Goal: Task Accomplishment & Management: Complete application form

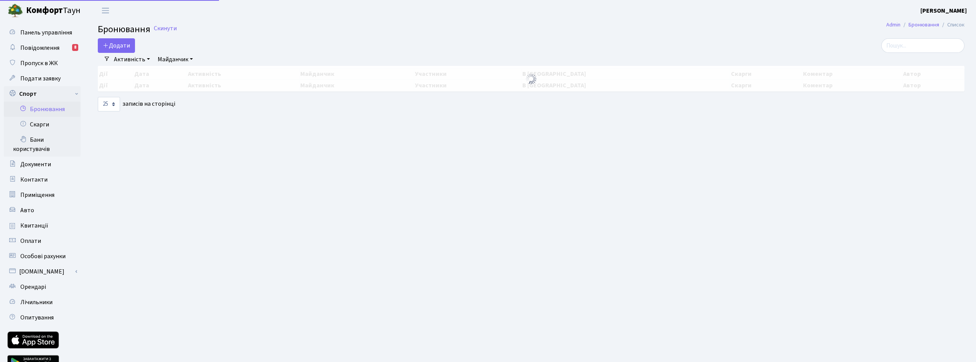
select select "25"
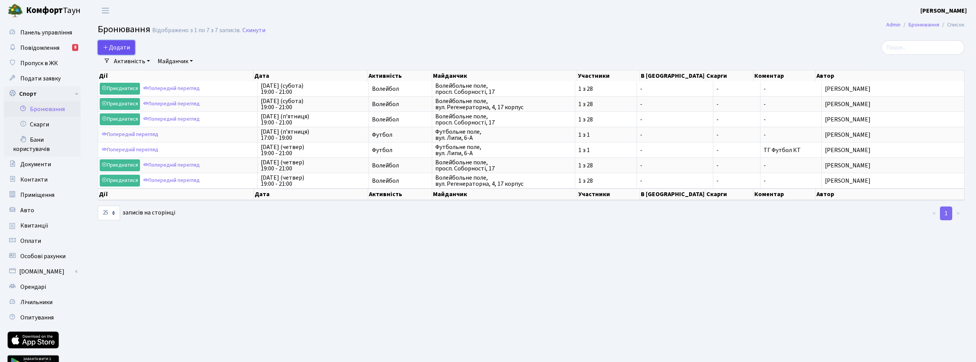
click at [119, 47] on button "Додати" at bounding box center [116, 47] width 37 height 15
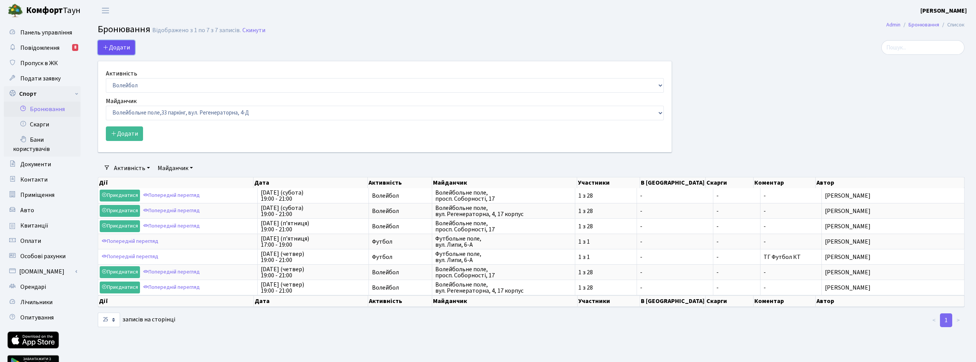
click at [112, 47] on button "Додати" at bounding box center [116, 47] width 37 height 15
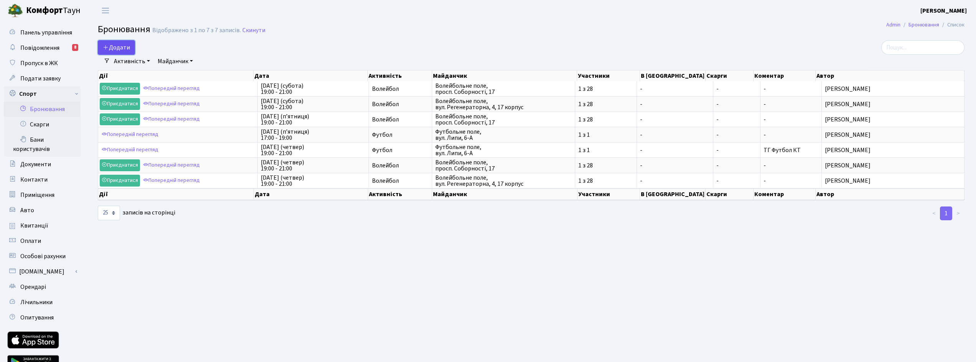
click at [119, 49] on button "Додати" at bounding box center [116, 47] width 37 height 15
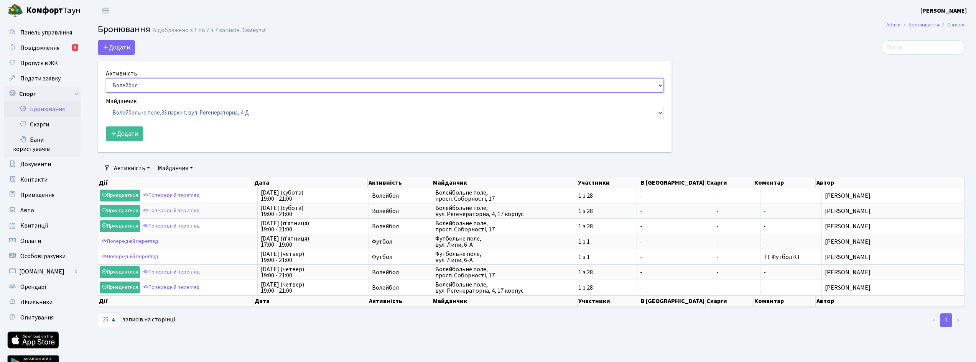
click at [134, 84] on select "Баскетбол Волейбол Йога Катання на роликах Настільний теніс Теніс Футбол Фітнес" at bounding box center [385, 85] width 558 height 15
click at [165, 114] on select "Баскетбольне / футбольне поле, Вул. Регенераторна, 4, 1 корпус Баскетбольне пол…" at bounding box center [385, 113] width 558 height 15
click at [163, 110] on select "Баскетбольне / футбольне поле, Вул. Регенераторна, 4, 1 корпус Баскетбольне пол…" at bounding box center [385, 113] width 558 height 15
click at [132, 133] on button "Додати" at bounding box center [124, 134] width 37 height 15
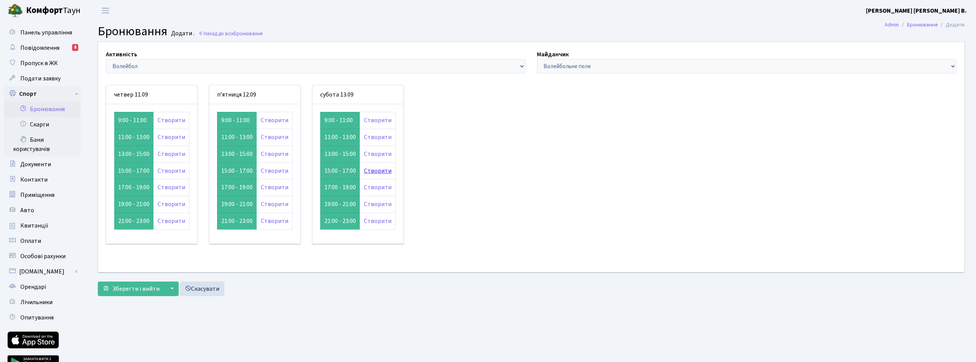
click at [372, 169] on link "Створити" at bounding box center [378, 171] width 28 height 8
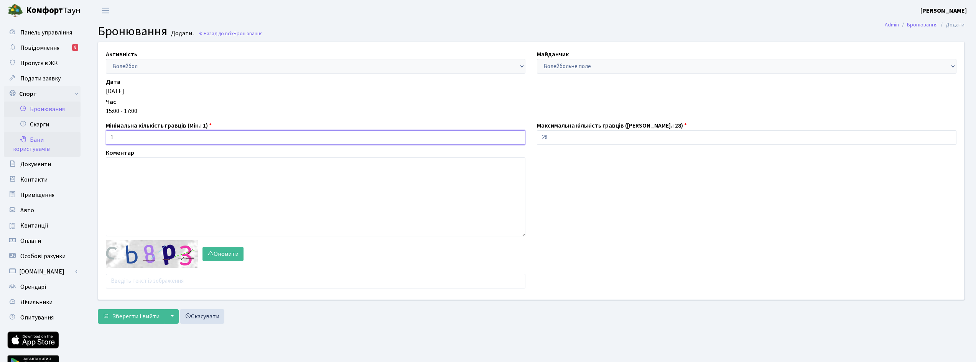
drag, startPoint x: 134, startPoint y: 140, endPoint x: 48, endPoint y: 136, distance: 86.0
click at [48, 136] on div "Панель управління Повідомлення 8 Пропуск в ЖК Подати заявку Спорт Бронювання Ск…" at bounding box center [488, 201] width 976 height 360
click at [251, 133] on input "1" at bounding box center [316, 137] width 420 height 15
click at [151, 214] on textarea at bounding box center [316, 197] width 420 height 79
click at [165, 286] on input "text" at bounding box center [316, 281] width 420 height 15
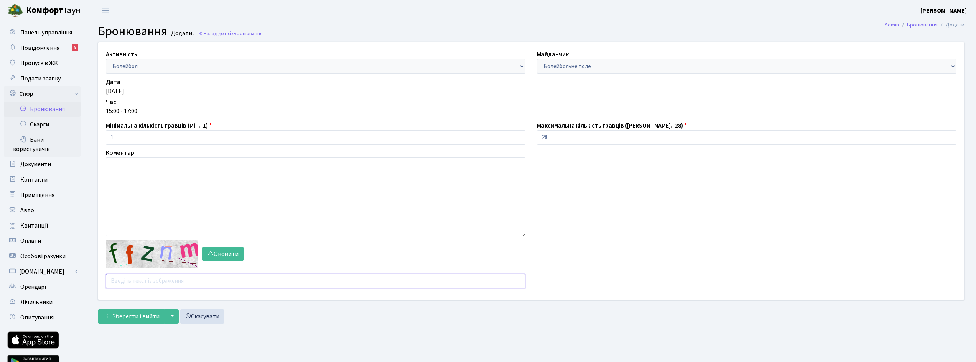
type input "e"
type input "к"
type input "r"
type input "redec"
drag, startPoint x: 117, startPoint y: 137, endPoint x: 99, endPoint y: 134, distance: 18.7
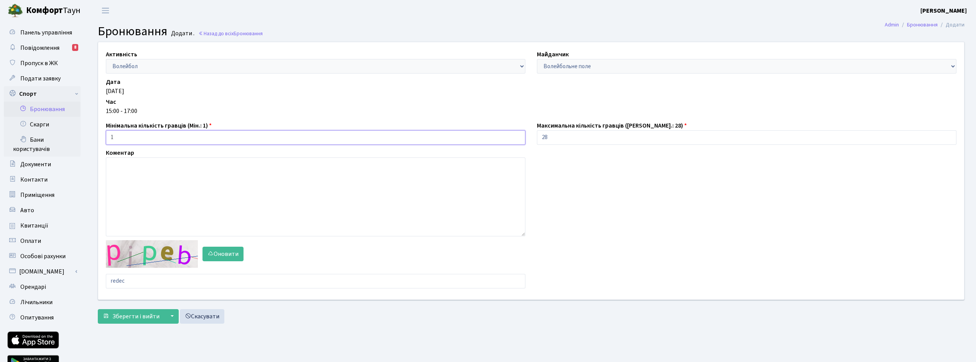
click at [99, 134] on div "Активність - Баскетбол Волейбол Йога Катання на роликах Настільний теніс Теніс …" at bounding box center [531, 171] width 878 height 258
type input "7"
drag, startPoint x: 552, startPoint y: 137, endPoint x: 531, endPoint y: 132, distance: 21.7
click at [531, 132] on div "Максимальна кількість гравців (Макс.: 28) 28" at bounding box center [746, 133] width 431 height 24
type input "10"
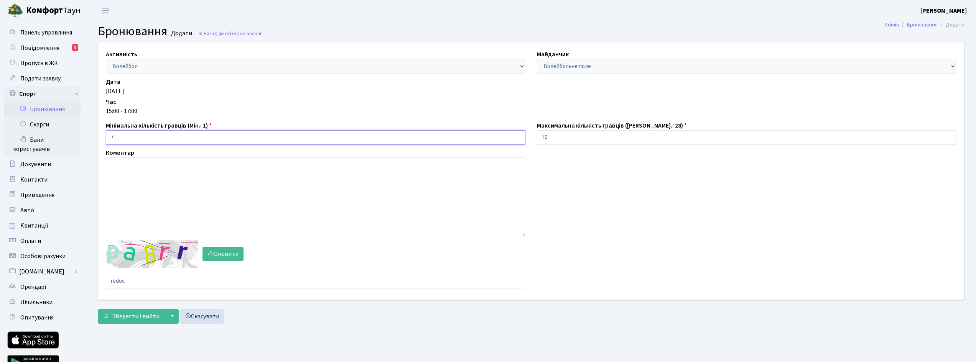
click at [397, 144] on input "7" at bounding box center [316, 137] width 420 height 15
click at [148, 313] on span "Зберегти і вийти" at bounding box center [135, 317] width 47 height 8
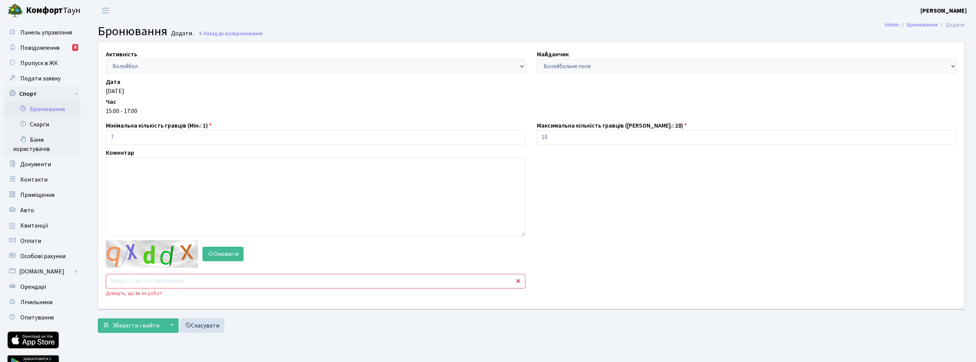
click at [136, 278] on input "text" at bounding box center [316, 281] width 420 height 15
type input "6uzdf"
click at [153, 322] on span "Зберегти і вийти" at bounding box center [135, 326] width 47 height 8
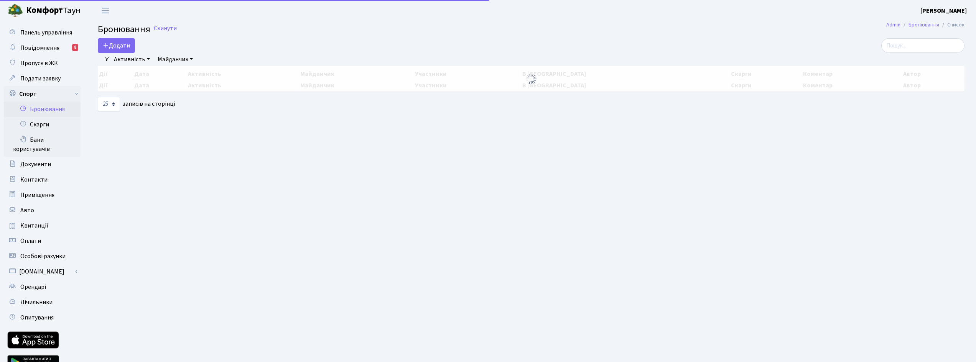
select select "25"
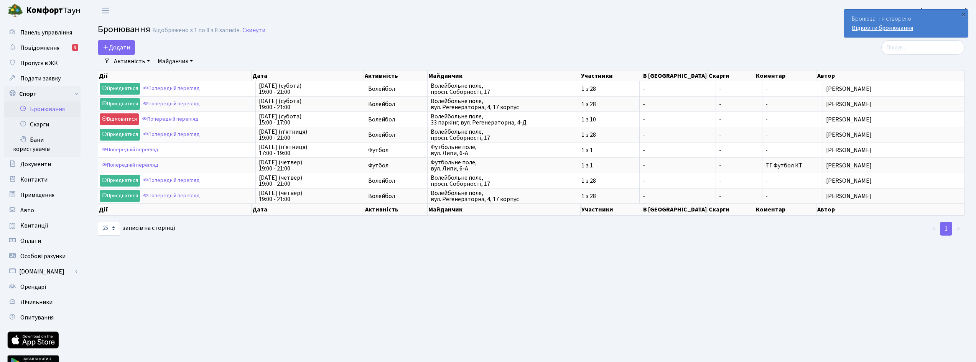
click at [884, 25] on link "Відкрити бронювання" at bounding box center [882, 28] width 61 height 8
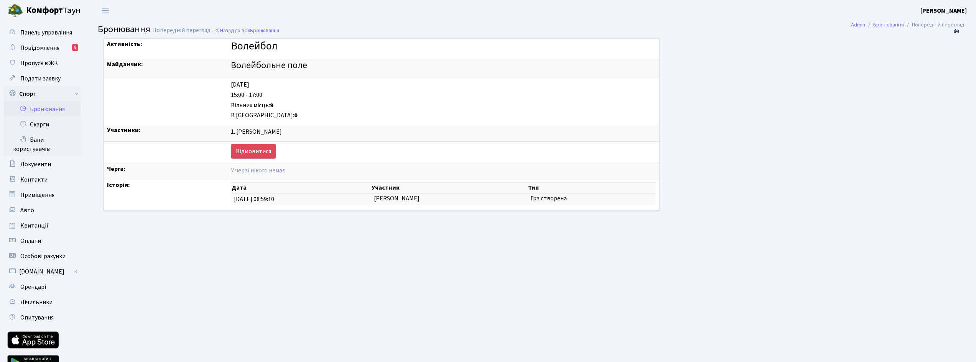
click at [40, 108] on link "Бронювання" at bounding box center [42, 109] width 77 height 15
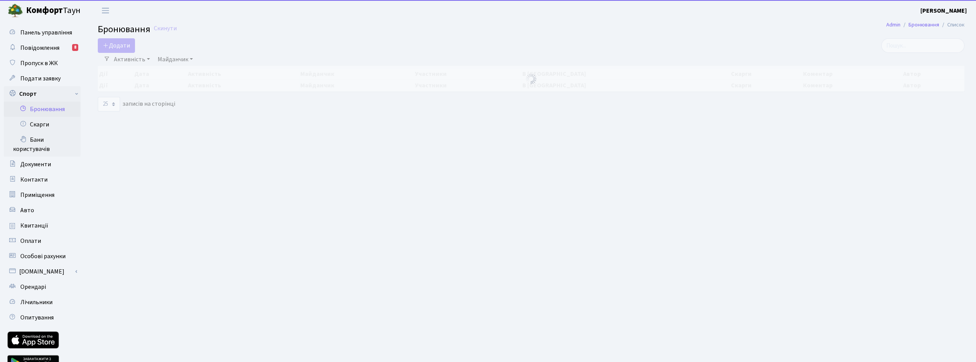
select select "25"
